Goal: Find specific page/section: Find specific page/section

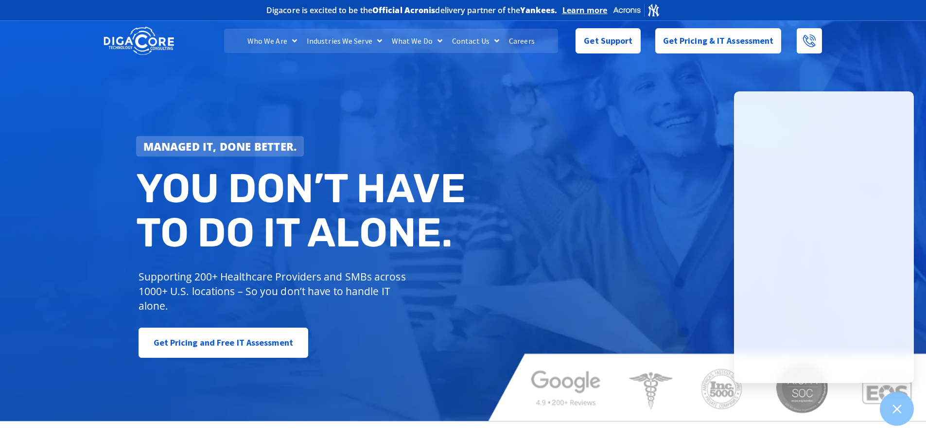
click at [520, 45] on link "Careers" at bounding box center [522, 41] width 36 height 24
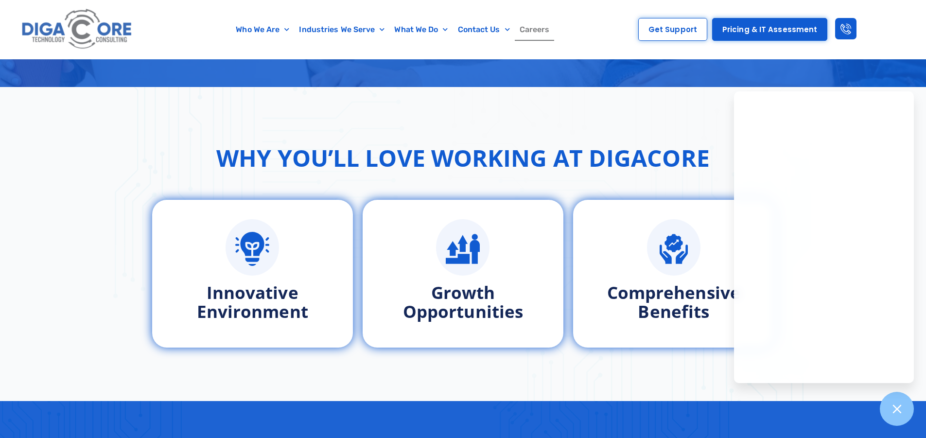
scroll to position [778, 0]
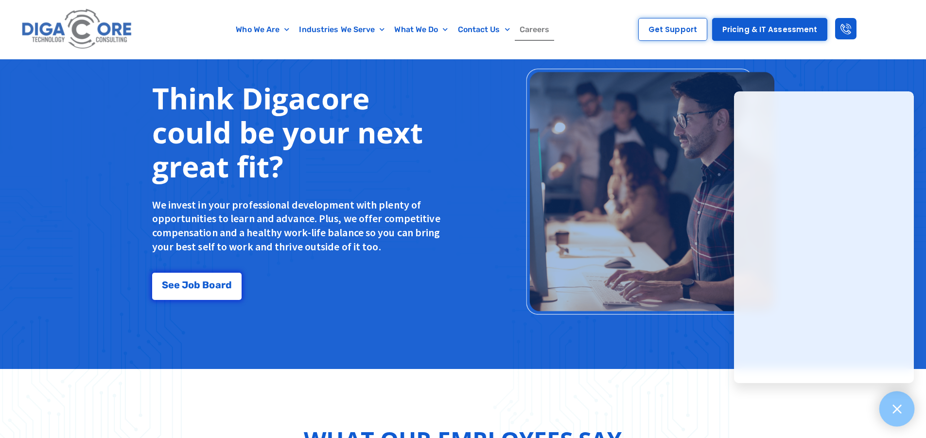
drag, startPoint x: 904, startPoint y: 409, endPoint x: 903, endPoint y: 404, distance: 5.0
click at [904, 409] on div at bounding box center [898, 410] width 36 height 36
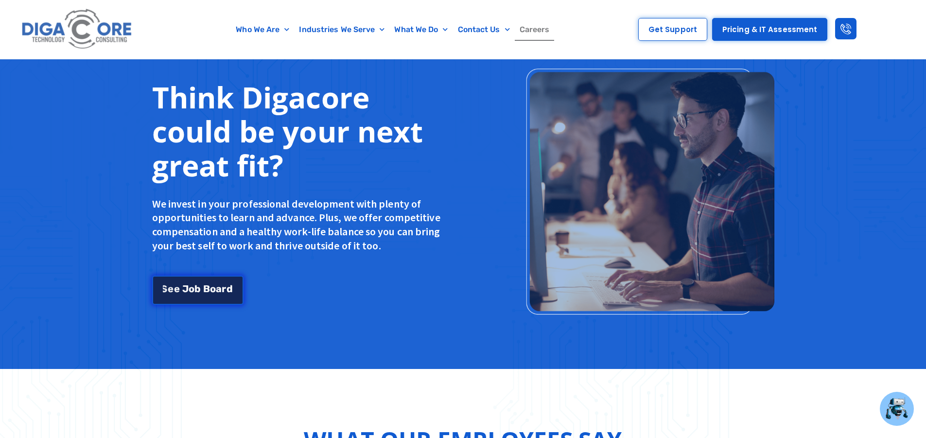
click at [201, 283] on link "S e e J o b B o a r d" at bounding box center [197, 290] width 91 height 29
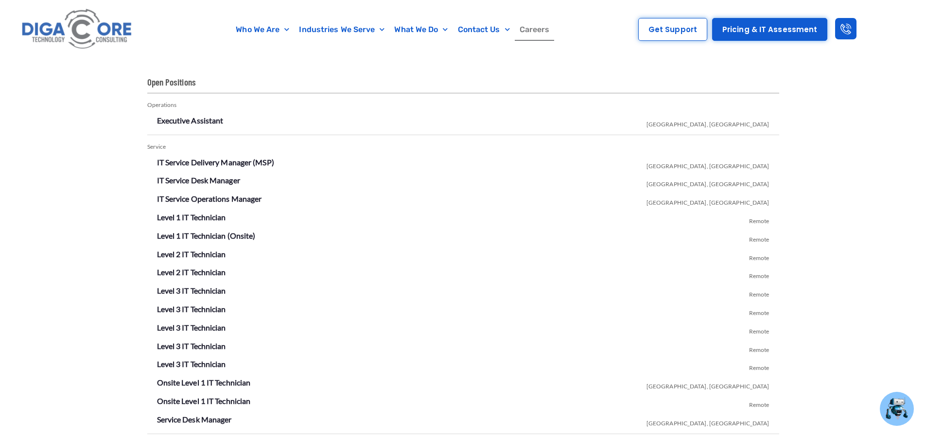
scroll to position [1712, 0]
